Goal: Information Seeking & Learning: Find specific page/section

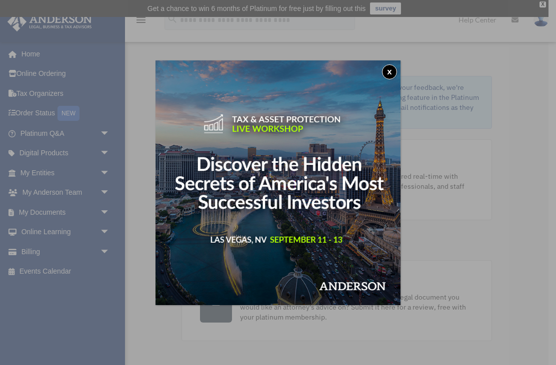
click at [379, 80] on img at bounding box center [277, 182] width 245 height 245
click at [388, 70] on button "x" at bounding box center [389, 71] width 15 height 15
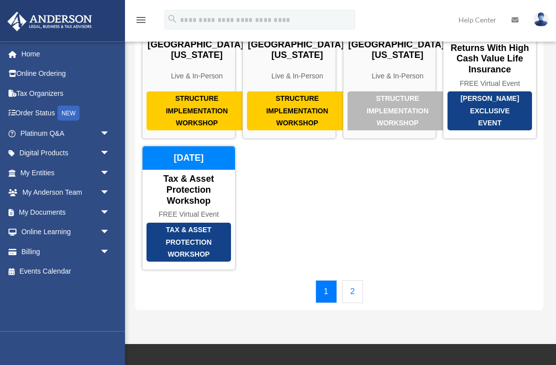
scroll to position [103, 0]
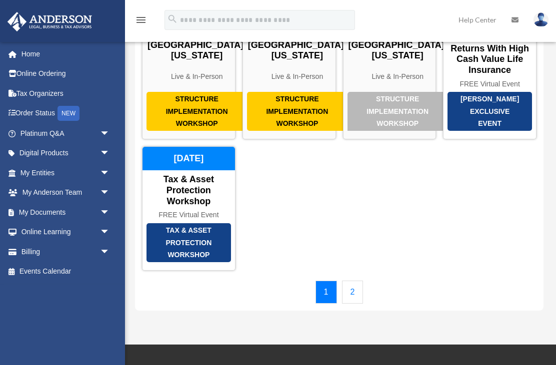
click at [347, 302] on link "2" at bounding box center [352, 292] width 21 height 23
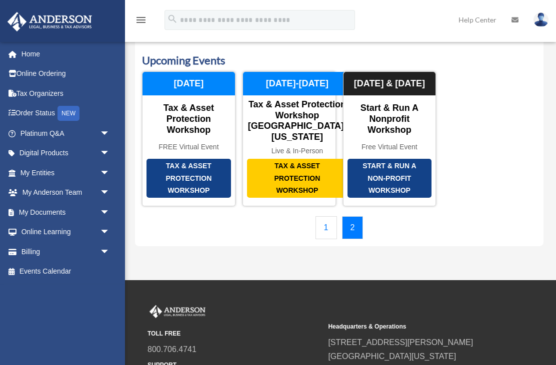
scroll to position [34, 0]
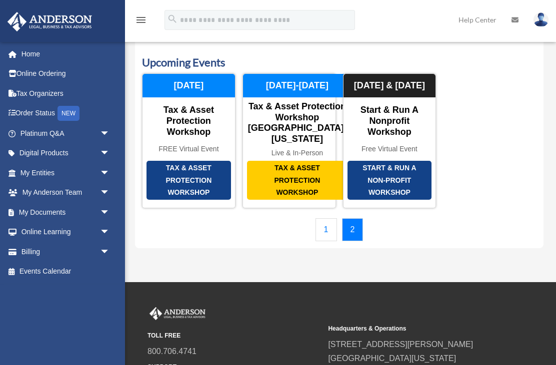
click at [284, 186] on div "Tax & Asset Protection Workshop" at bounding box center [297, 180] width 100 height 39
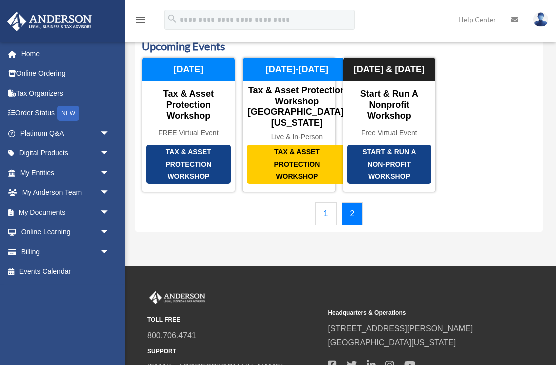
click at [326, 223] on link "1" at bounding box center [325, 213] width 21 height 23
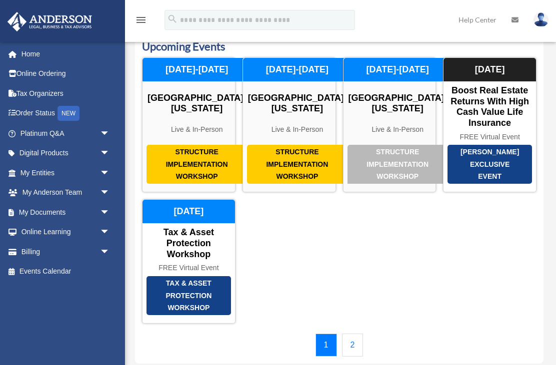
click at [293, 162] on div "Structure Implementation Workshop" at bounding box center [297, 164] width 100 height 39
click at [349, 352] on link "2" at bounding box center [352, 345] width 21 height 23
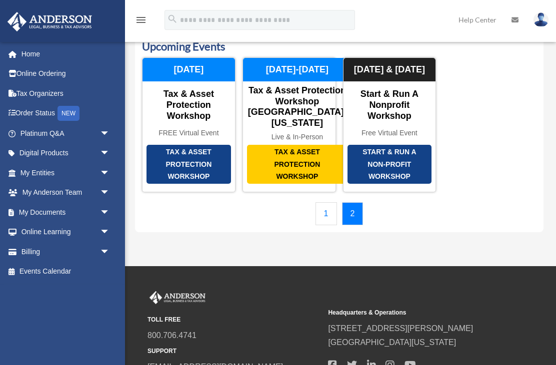
click at [286, 173] on div "Tax & Asset Protection Workshop" at bounding box center [297, 164] width 100 height 39
click at [325, 224] on link "1" at bounding box center [325, 213] width 21 height 23
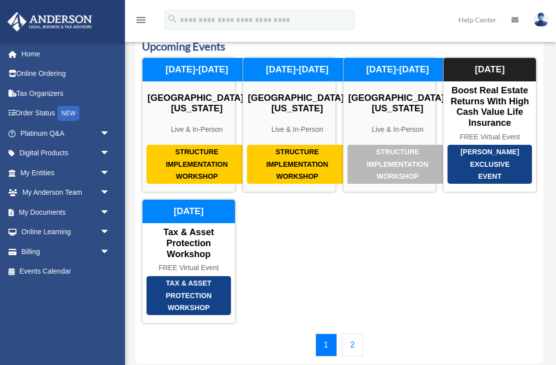
click at [296, 164] on div "Structure Implementation Workshop" at bounding box center [297, 164] width 100 height 39
click at [350, 357] on link "2" at bounding box center [352, 345] width 21 height 23
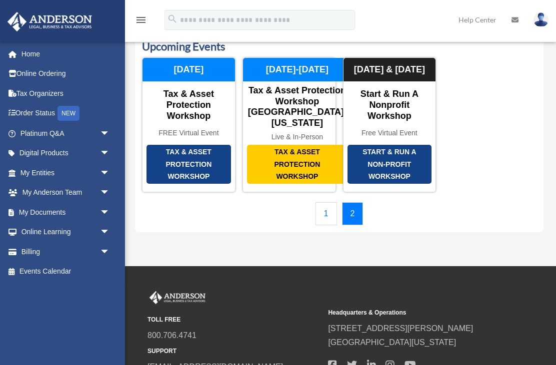
click at [283, 142] on div "Tax & Asset Protection Workshop Tax & Asset Protection Workshop Las Vegas, Neva…" at bounding box center [288, 124] width 93 height 135
click at [317, 225] on link "1" at bounding box center [325, 213] width 21 height 23
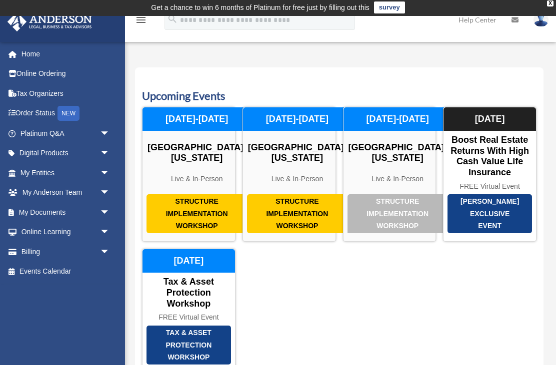
scroll to position [0, 0]
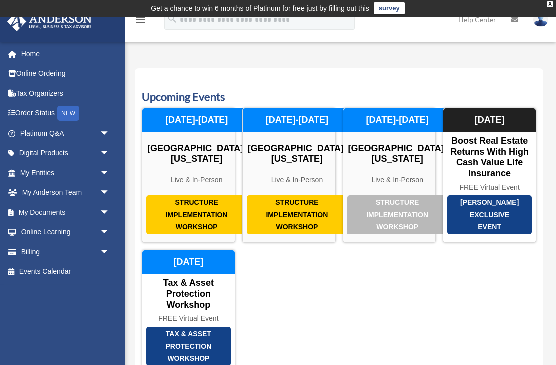
click at [189, 159] on div "Las Vegas, Nevada" at bounding box center [196, 153] width 108 height 21
click at [68, 210] on link "My Documents arrow_drop_down" at bounding box center [66, 212] width 118 height 20
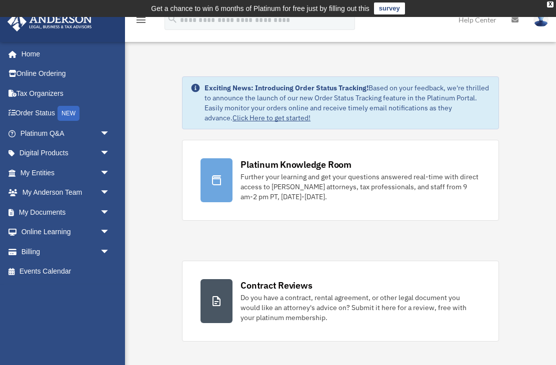
click at [59, 184] on link "My Anderson Team arrow_drop_down" at bounding box center [66, 193] width 118 height 20
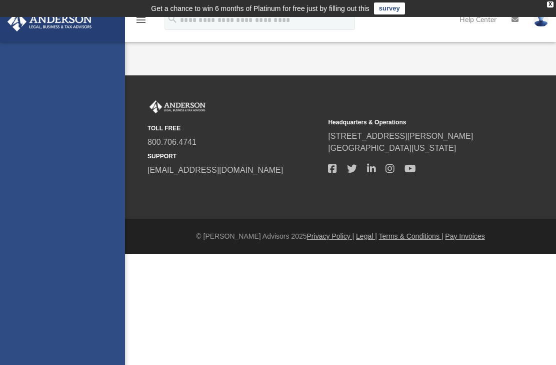
click at [86, 175] on div "newsie@mac.com Sign Out Hata2Anderson@gmail.com Home Online Ordering Tax Organi…" at bounding box center [62, 224] width 125 height 365
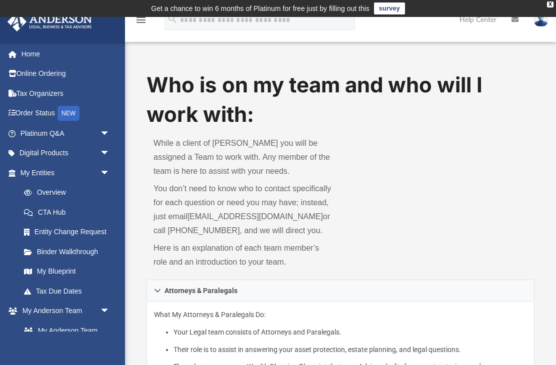
click at [548, 7] on td "Get a chance to win 6 months of Platinum for free just by filling out this surv…" at bounding box center [278, 8] width 556 height 17
click at [70, 306] on link "My Anderson Team arrow_drop_down" at bounding box center [63, 311] width 113 height 20
click at [56, 114] on link "Order Status NEW" at bounding box center [66, 113] width 118 height 20
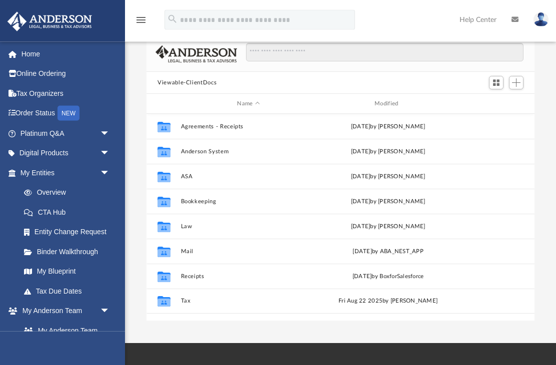
scroll to position [74, 0]
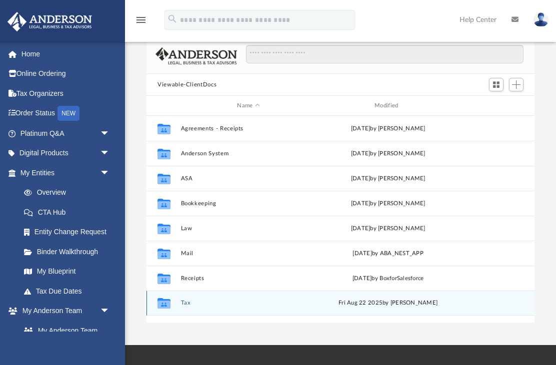
click at [186, 304] on button "Tax" at bounding box center [248, 303] width 135 height 6
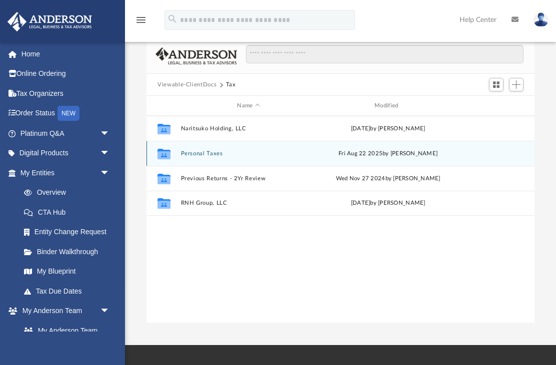
click at [392, 157] on div "Fri Aug 22 2025 by Alex Price" at bounding box center [387, 153] width 135 height 9
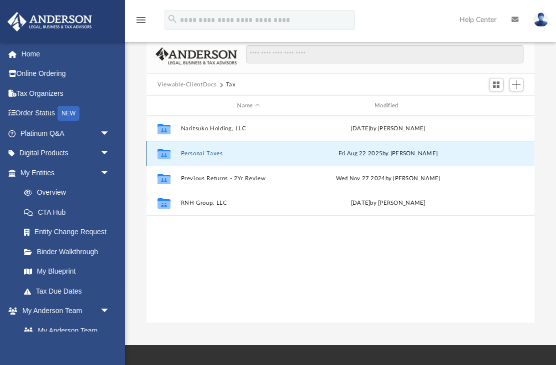
click at [372, 153] on div "Fri Aug 22 2025 by Alex Price" at bounding box center [387, 153] width 135 height 9
click at [394, 153] on div "Fri Aug 22 2025 by Alex Price" at bounding box center [387, 153] width 135 height 9
click at [60, 287] on link "Tax Due Dates" at bounding box center [69, 291] width 111 height 20
